Goal: Task Accomplishment & Management: Complete application form

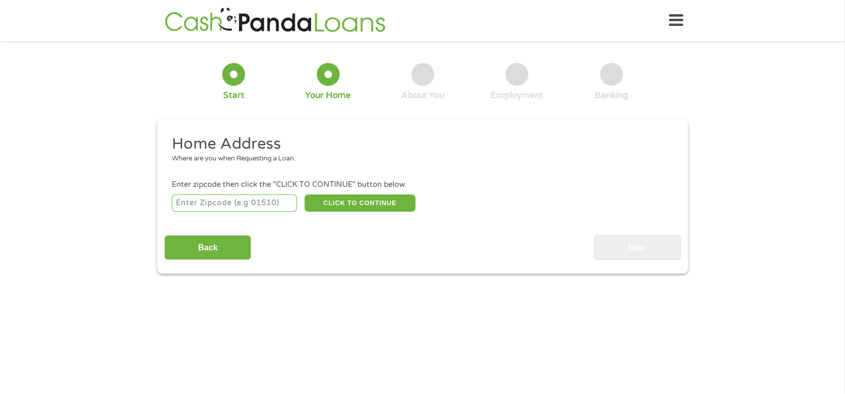
click at [230, 204] on input "number" at bounding box center [235, 203] width 126 height 17
type input "29445"
select select "[US_STATE]"
click at [363, 197] on button "CLICK TO CONTINUE" at bounding box center [360, 203] width 111 height 17
type input "29445"
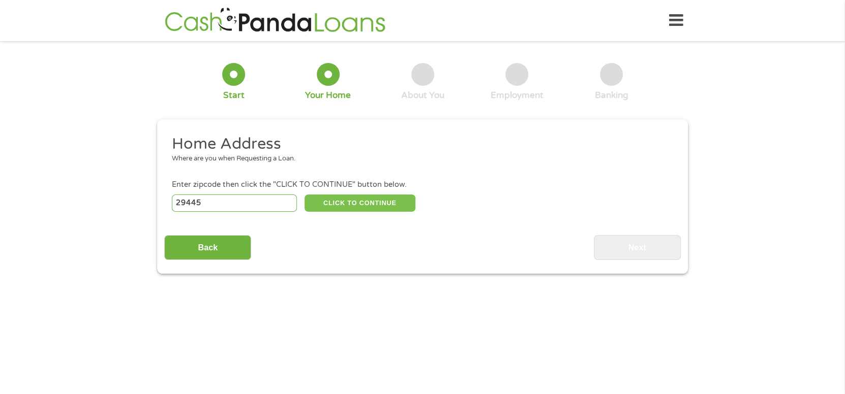
type input "[GEOGRAPHIC_DATA]"
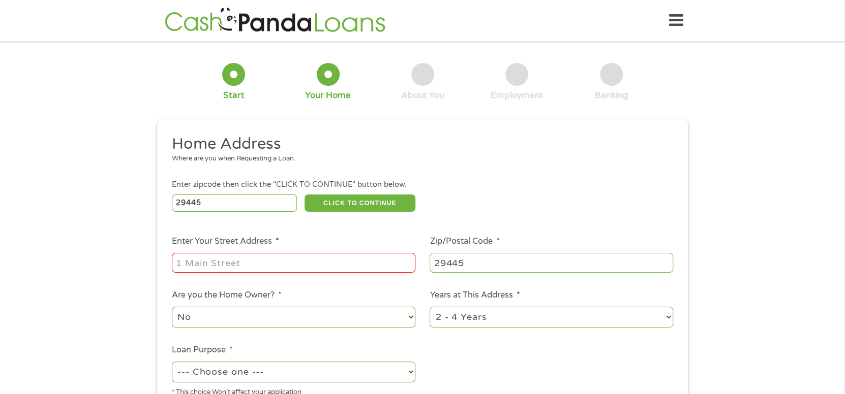
click at [269, 270] on input "Enter Your Street Address *" at bounding box center [294, 262] width 244 height 19
type input "[STREET_ADDRESS][PERSON_NAME]"
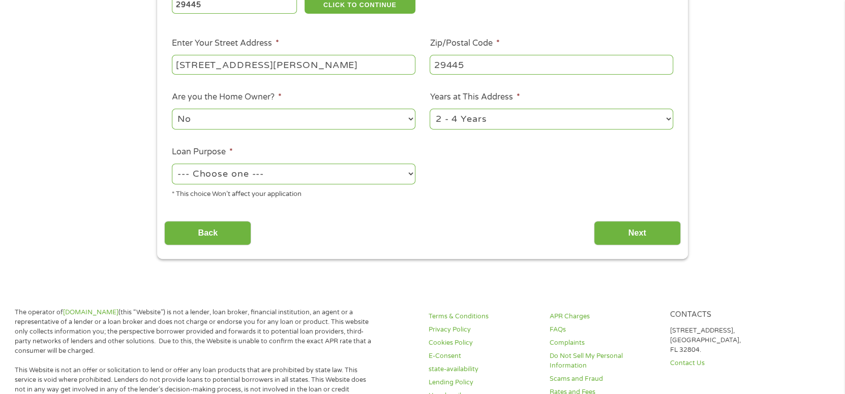
scroll to position [203, 0]
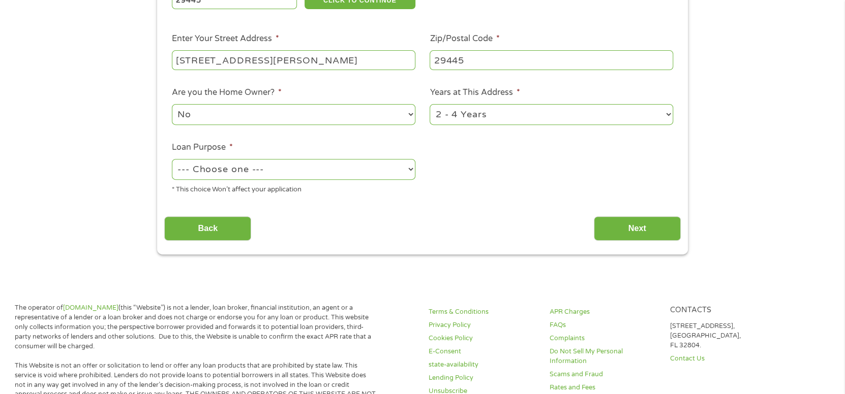
click at [255, 174] on select "--- Choose one --- Pay Bills Debt Consolidation Home Improvement Major Purchase…" at bounding box center [294, 169] width 244 height 21
select select "medicalexpenses"
click at [172, 160] on select "--- Choose one --- Pay Bills Debt Consolidation Home Improvement Major Purchase…" at bounding box center [294, 169] width 244 height 21
click at [525, 108] on select "1 Year or less 1 - 2 Years 2 - 4 Years Over 4 Years" at bounding box center [552, 114] width 244 height 21
select select "24months"
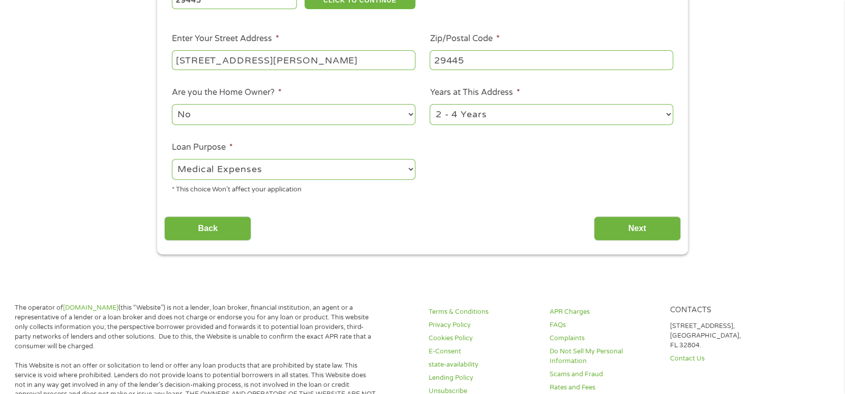
click at [430, 105] on select "1 Year or less 1 - 2 Years 2 - 4 Years Over 4 Years" at bounding box center [552, 114] width 244 height 21
click at [648, 233] on input "Next" at bounding box center [637, 229] width 87 height 25
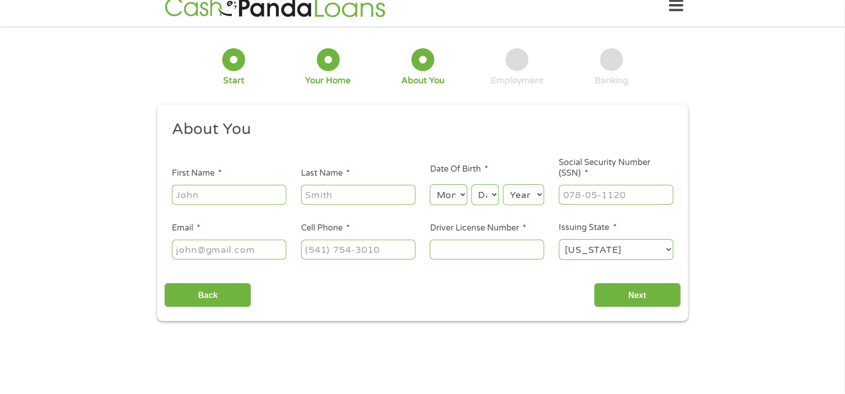
scroll to position [0, 0]
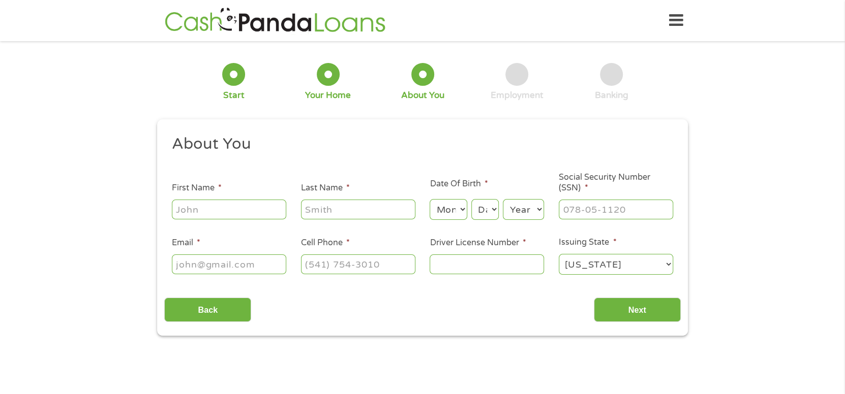
click at [251, 208] on input "First Name *" at bounding box center [229, 209] width 114 height 19
type input "[PERSON_NAME]"
type input "[EMAIL_ADDRESS][DOMAIN_NAME]"
type input "[PHONE_NUMBER]"
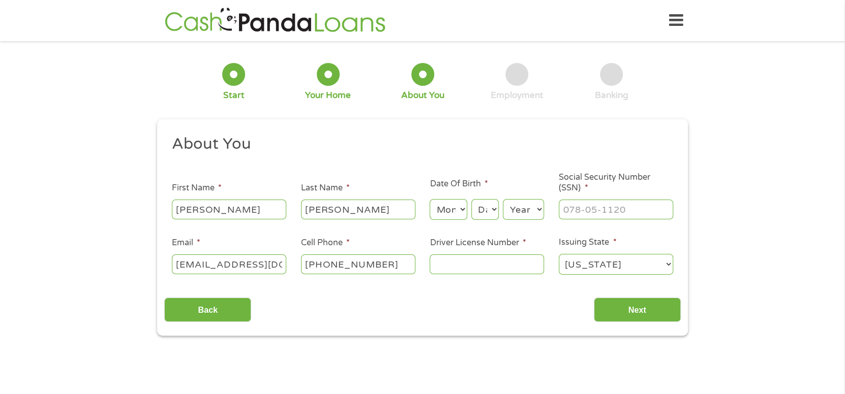
click at [453, 212] on select "Month 1 2 3 4 5 6 7 8 9 10 11 12" at bounding box center [448, 209] width 37 height 21
select select "9"
click at [430, 200] on select "Month 1 2 3 4 5 6 7 8 9 10 11 12" at bounding box center [448, 209] width 37 height 21
click at [493, 202] on select "Day 1 2 3 4 5 6 7 8 9 10 11 12 13 14 15 16 17 18 19 20 21 22 23 24 25 26 27 28 …" at bounding box center [484, 209] width 27 height 21
select select "8"
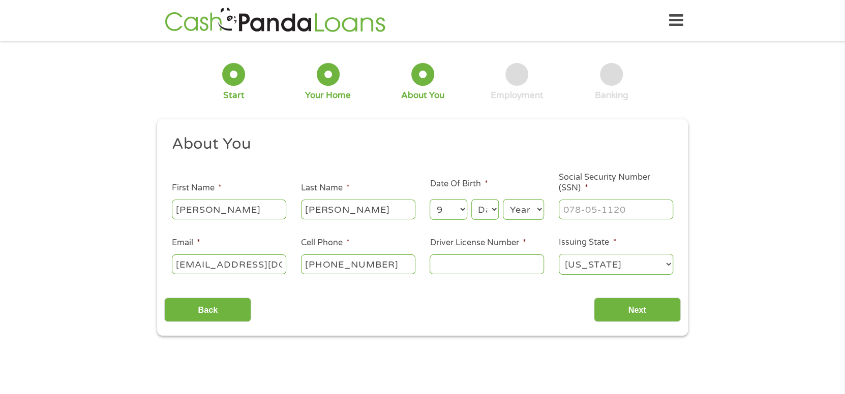
click at [471, 200] on select "Day 1 2 3 4 5 6 7 8 9 10 11 12 13 14 15 16 17 18 19 20 21 22 23 24 25 26 27 28 …" at bounding box center [484, 209] width 27 height 21
click at [535, 214] on select "Year [DATE] 2006 2005 2004 2003 2002 2001 2000 1999 1998 1997 1996 1995 1994 19…" at bounding box center [523, 209] width 41 height 21
select select "1989"
click at [503, 200] on select "Year [DATE] 2006 2005 2004 2003 2002 2001 2000 1999 1998 1997 1996 1995 1994 19…" at bounding box center [523, 209] width 41 height 21
click at [594, 215] on input "___-__-____" at bounding box center [616, 209] width 114 height 19
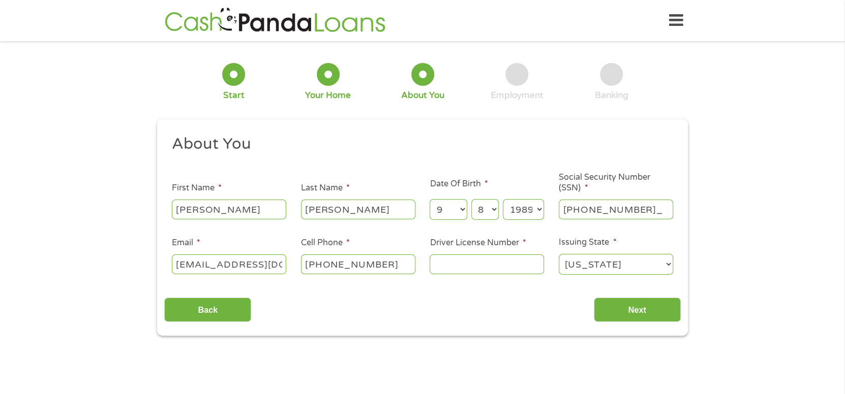
type input "176-15-5749"
click at [491, 272] on input "Driver License Number *" at bounding box center [487, 264] width 114 height 19
type input "106098352"
click at [653, 317] on input "Next" at bounding box center [637, 310] width 87 height 25
click at [626, 315] on input "Next" at bounding box center [637, 310] width 87 height 25
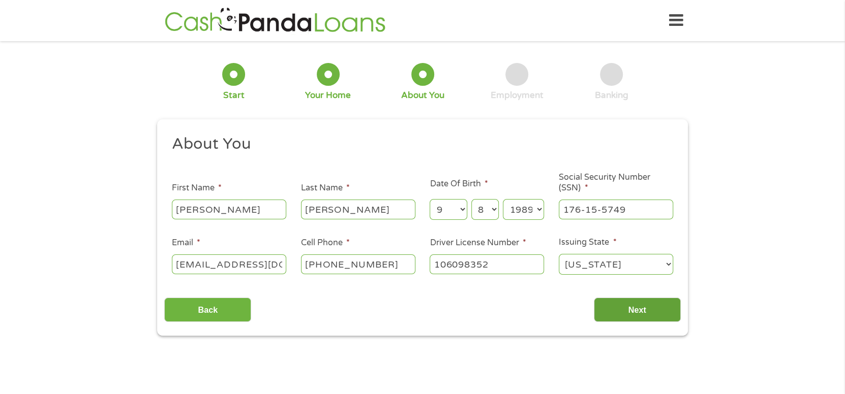
click at [634, 307] on input "Next" at bounding box center [637, 310] width 87 height 25
click at [624, 303] on input "Next" at bounding box center [637, 310] width 87 height 25
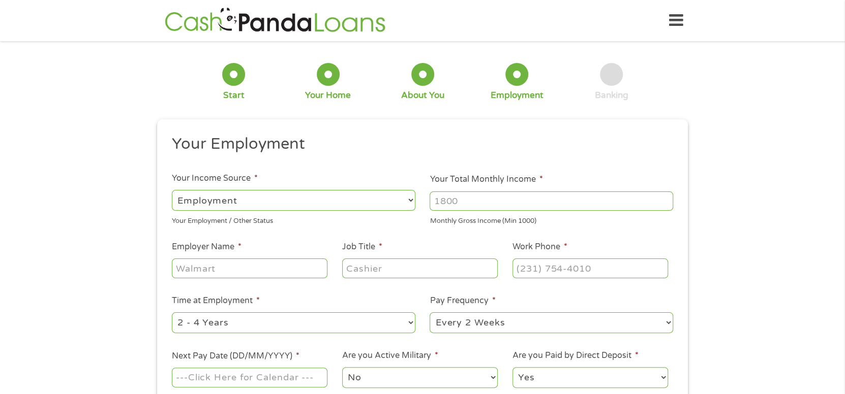
click at [505, 201] on input "Your Total Monthly Income *" at bounding box center [552, 201] width 244 height 19
click at [618, 200] on input "Your Total Monthly Income *" at bounding box center [552, 201] width 244 height 19
type input "2"
type input "3000"
click at [264, 270] on input "Employer Name *" at bounding box center [250, 268] width 156 height 19
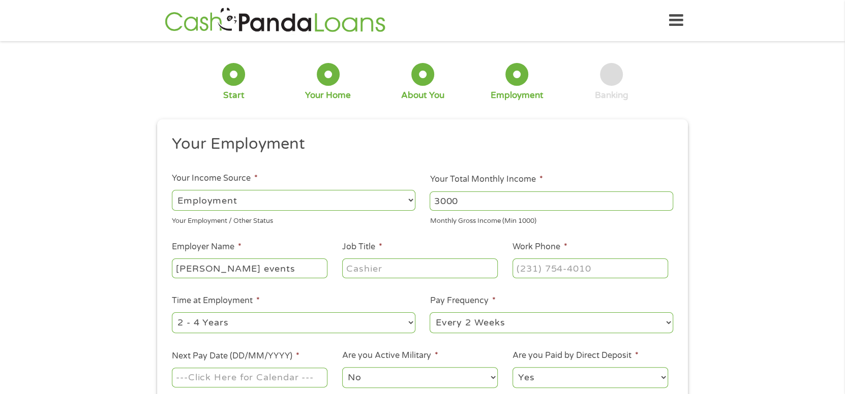
type input "[PERSON_NAME] events"
type input "manager"
type input "[PHONE_NUMBER]"
click at [227, 322] on select "--- Choose one --- 1 Year or less 1 - 2 Years 2 - 4 Years Over 4 Years" at bounding box center [294, 323] width 244 height 21
select select "60months"
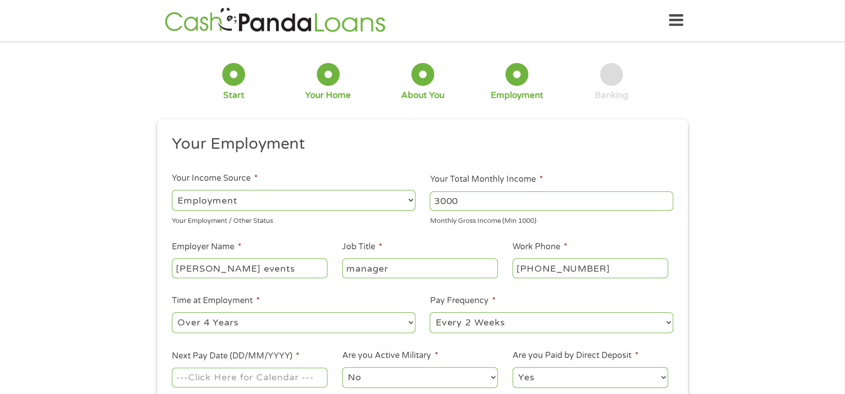
click at [172, 313] on select "--- Choose one --- 1 Year or less 1 - 2 Years 2 - 4 Years Over 4 Years" at bounding box center [294, 323] width 244 height 21
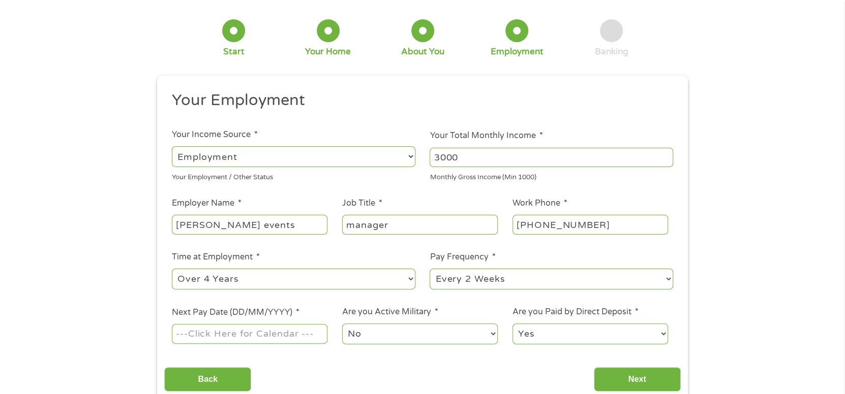
scroll to position [101, 0]
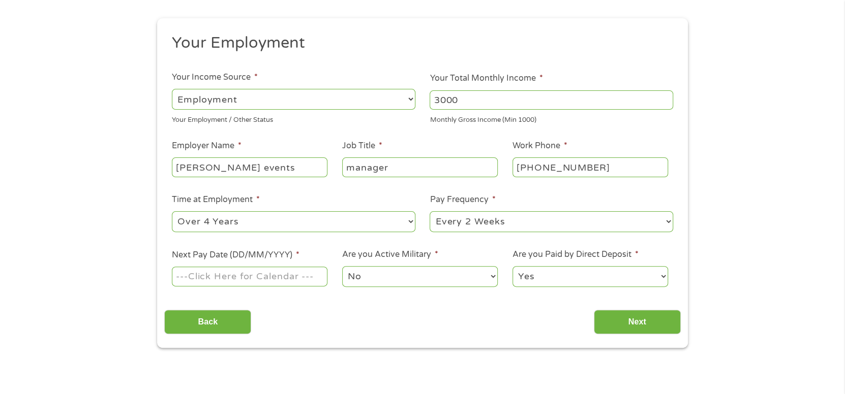
click at [528, 218] on select "--- Choose one --- Every 2 Weeks Every Week Monthly Semi-Monthly" at bounding box center [552, 221] width 244 height 21
click at [430, 211] on select "--- Choose one --- Every 2 Weeks Every Week Monthly Semi-Monthly" at bounding box center [552, 221] width 244 height 21
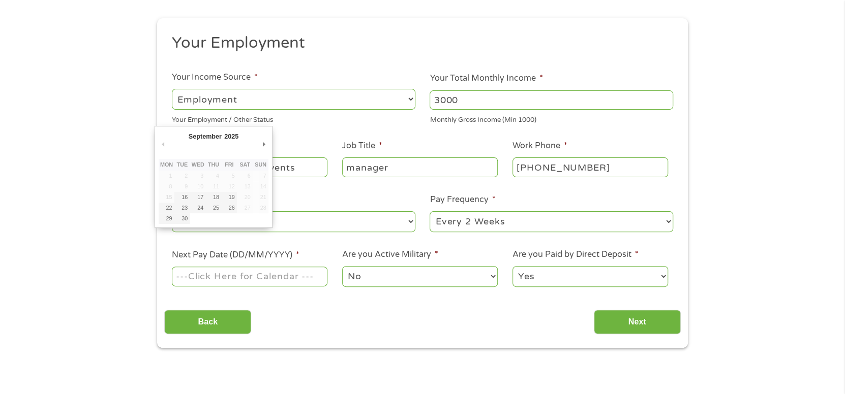
click at [265, 274] on input "Next Pay Date (DD/MM/YYYY) *" at bounding box center [250, 276] width 156 height 19
click at [219, 276] on input "[DATE]" at bounding box center [250, 276] width 156 height 19
type input "[DATE]"
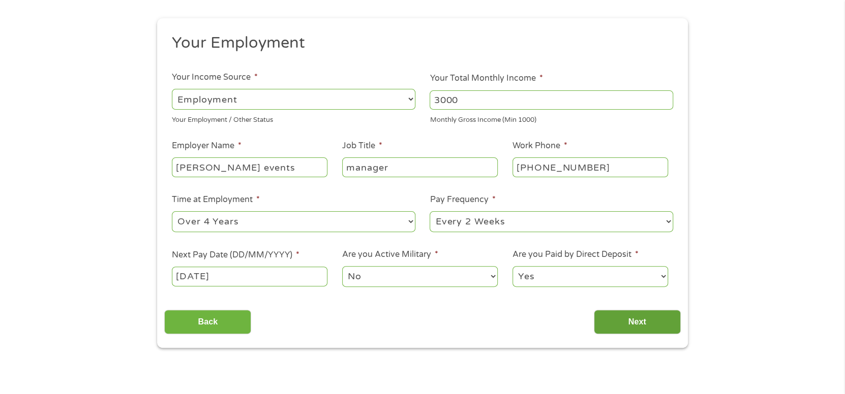
click at [620, 327] on input "Next" at bounding box center [637, 322] width 87 height 25
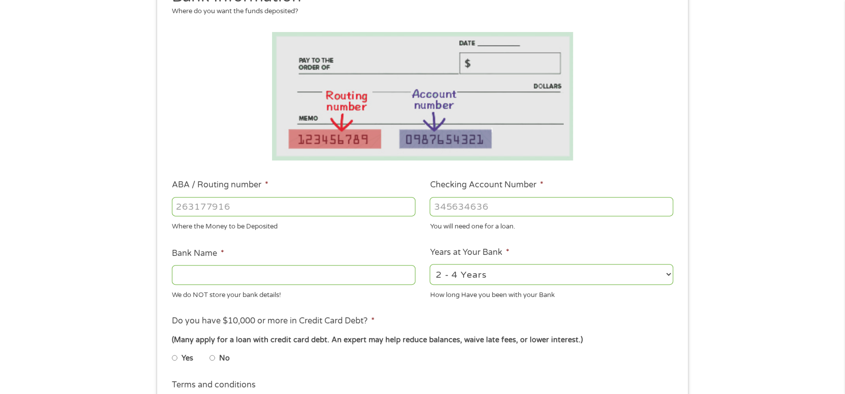
scroll to position [153, 0]
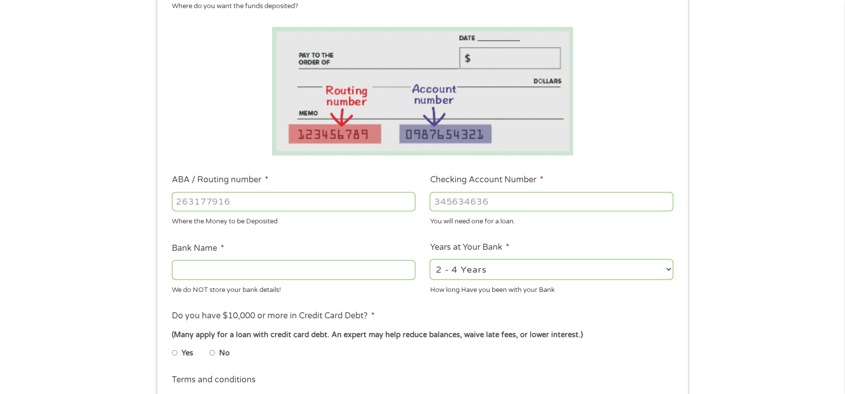
click at [231, 193] on input "ABA / Routing number *" at bounding box center [294, 201] width 244 height 19
type input "053207766"
type input "[PERSON_NAME] FARGO BANK"
type input "053207766"
type input "5848434220"
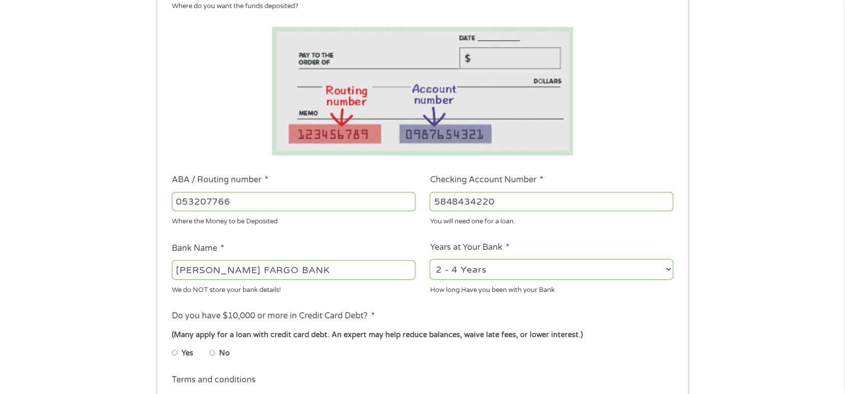
click at [515, 267] on select "2 - 4 Years 6 - 12 Months 1 - 2 Years Over 4 Years" at bounding box center [552, 269] width 244 height 21
select select "60months"
click at [430, 260] on select "2 - 4 Years 6 - 12 Months 1 - 2 Years Over 4 Years" at bounding box center [552, 269] width 244 height 21
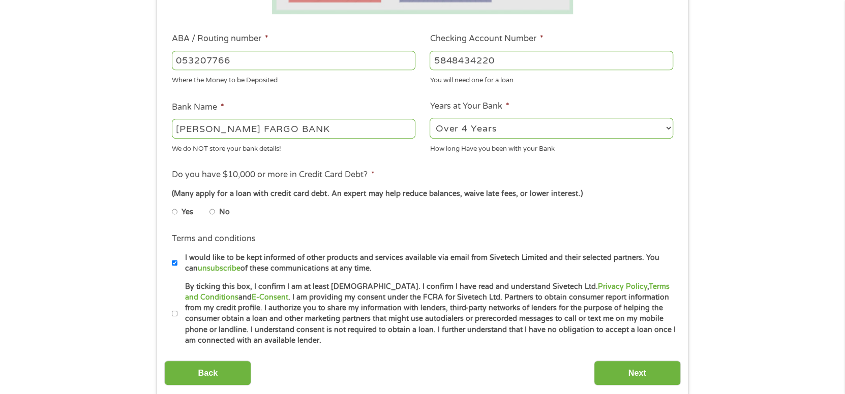
scroll to position [305, 0]
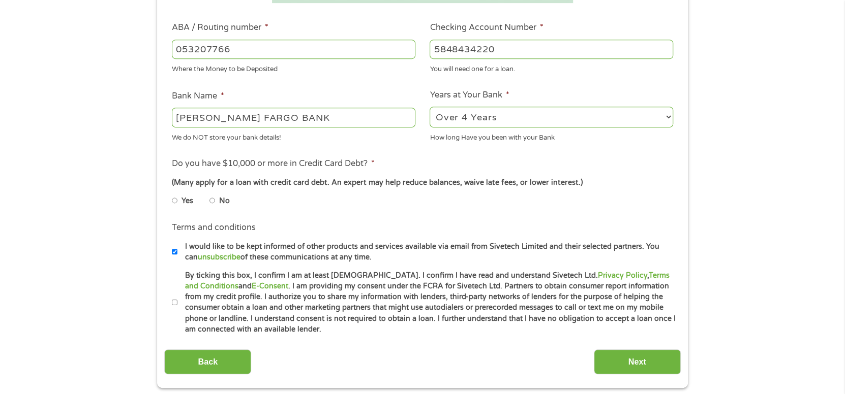
click at [212, 203] on input "No" at bounding box center [212, 201] width 6 height 16
radio input "true"
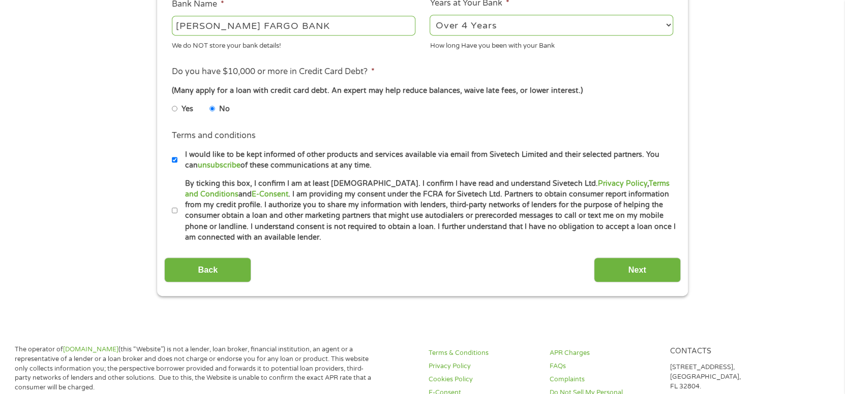
scroll to position [407, 0]
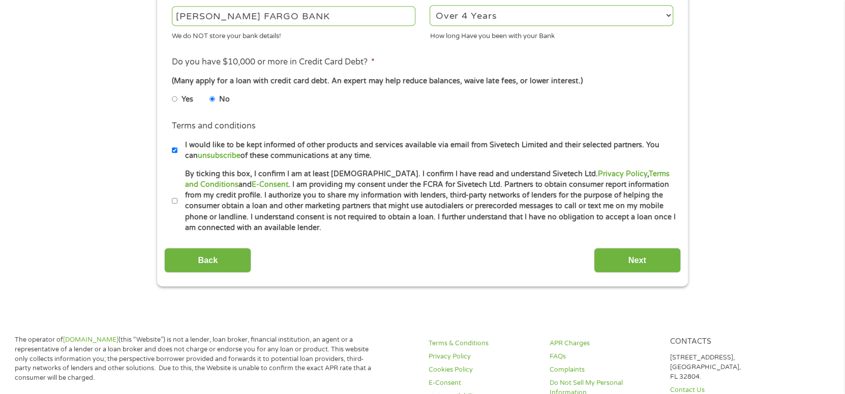
click at [175, 204] on input "By ticking this box, I confirm I am at least [DEMOGRAPHIC_DATA]. I confirm I ha…" at bounding box center [175, 201] width 6 height 16
checkbox input "true"
click at [176, 149] on input "I would like to be kept informed of other products and services available via e…" at bounding box center [175, 150] width 6 height 16
checkbox input "false"
click at [631, 261] on input "Next" at bounding box center [637, 260] width 87 height 25
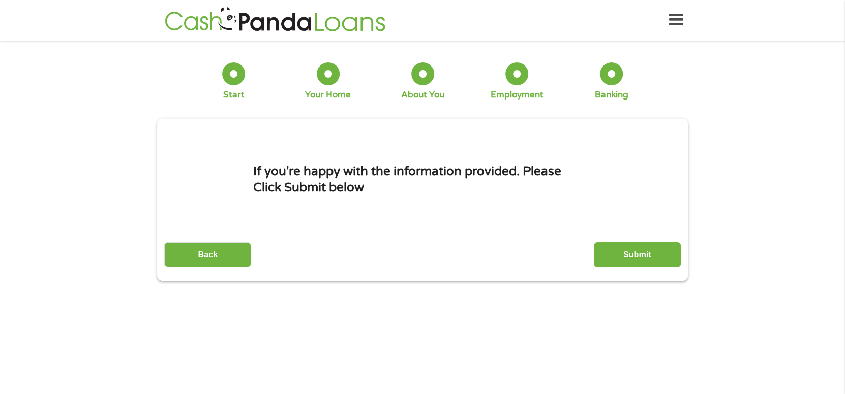
scroll to position [0, 0]
click at [641, 258] on input "Submit" at bounding box center [637, 255] width 87 height 25
